Goal: Find specific page/section: Find specific page/section

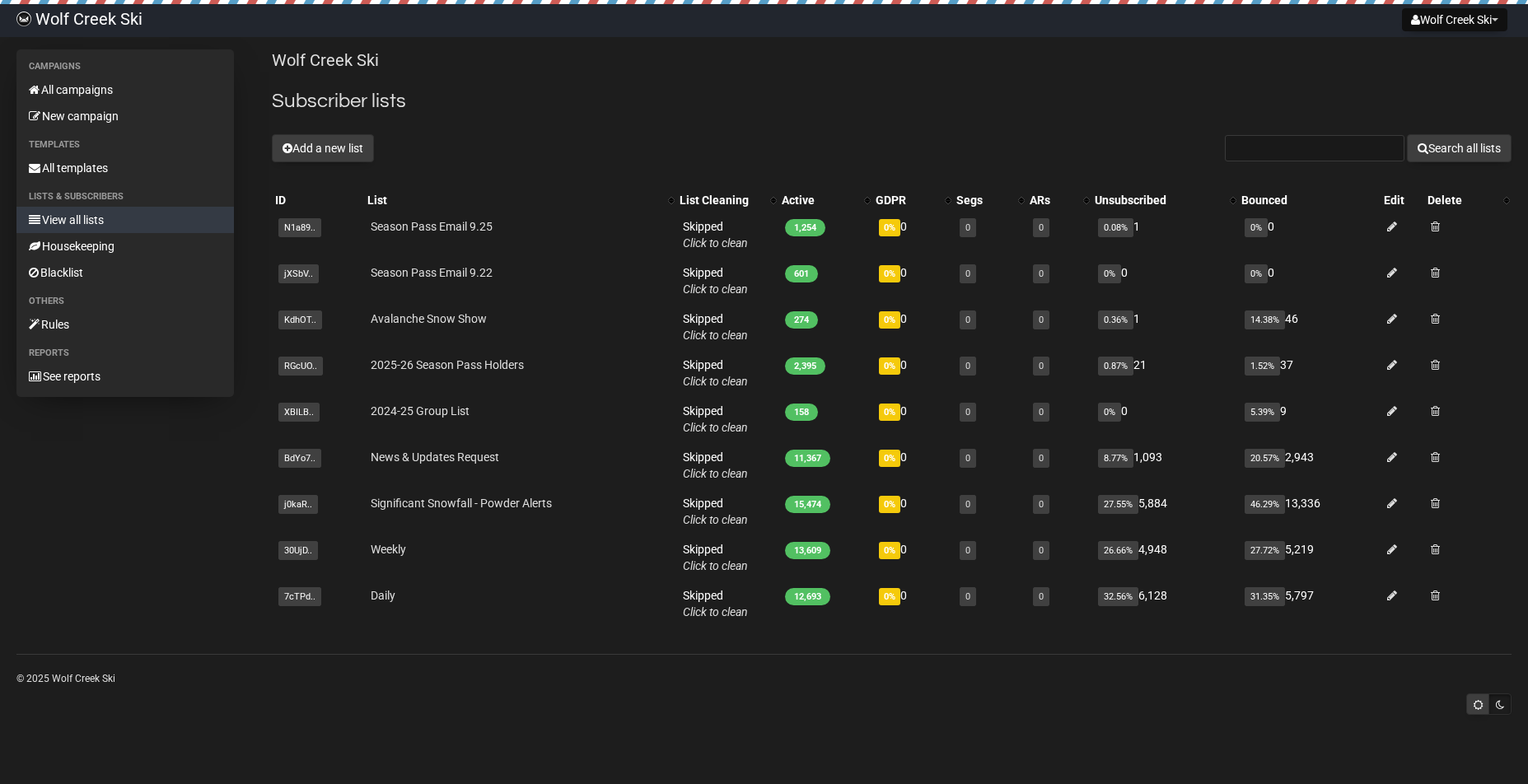
click at [84, 221] on link "View all lists" at bounding box center [125, 220] width 217 height 26
click at [1306, 150] on input "text" at bounding box center [1314, 148] width 179 height 26
type input "Augie"
click at [1456, 148] on button "Search all lists" at bounding box center [1459, 148] width 104 height 28
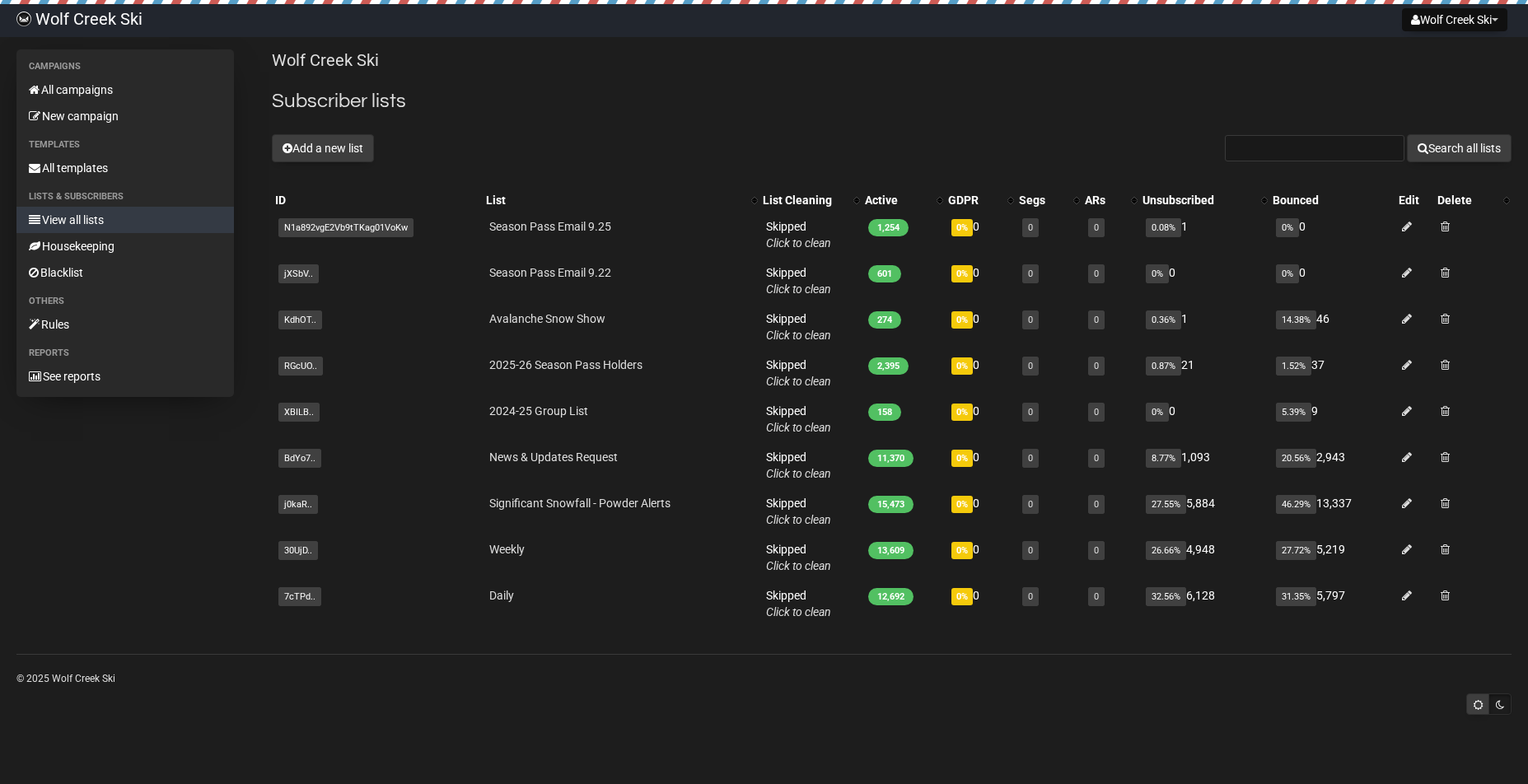
click at [88, 222] on link "View all lists" at bounding box center [125, 220] width 217 height 26
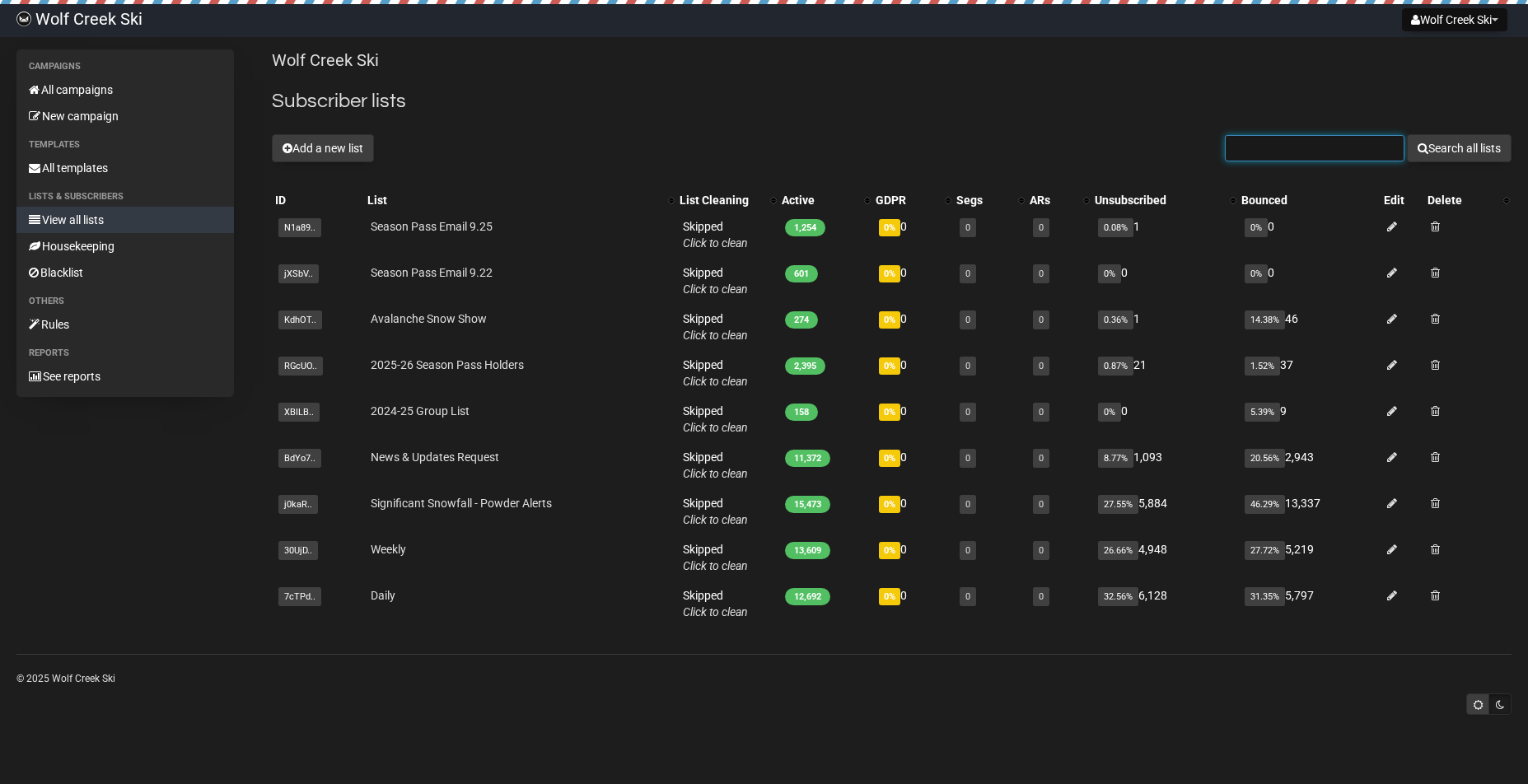
click at [1293, 153] on input "text" at bounding box center [1314, 148] width 179 height 26
type input "nala"
click at [1456, 148] on button "Search all lists" at bounding box center [1459, 148] width 104 height 28
click at [643, 131] on div "Wolf Creek Ski Subscriber lists Add a new list Search all lists List name Singl…" at bounding box center [891, 345] width 1240 height 590
